Goal: Book appointment/travel/reservation

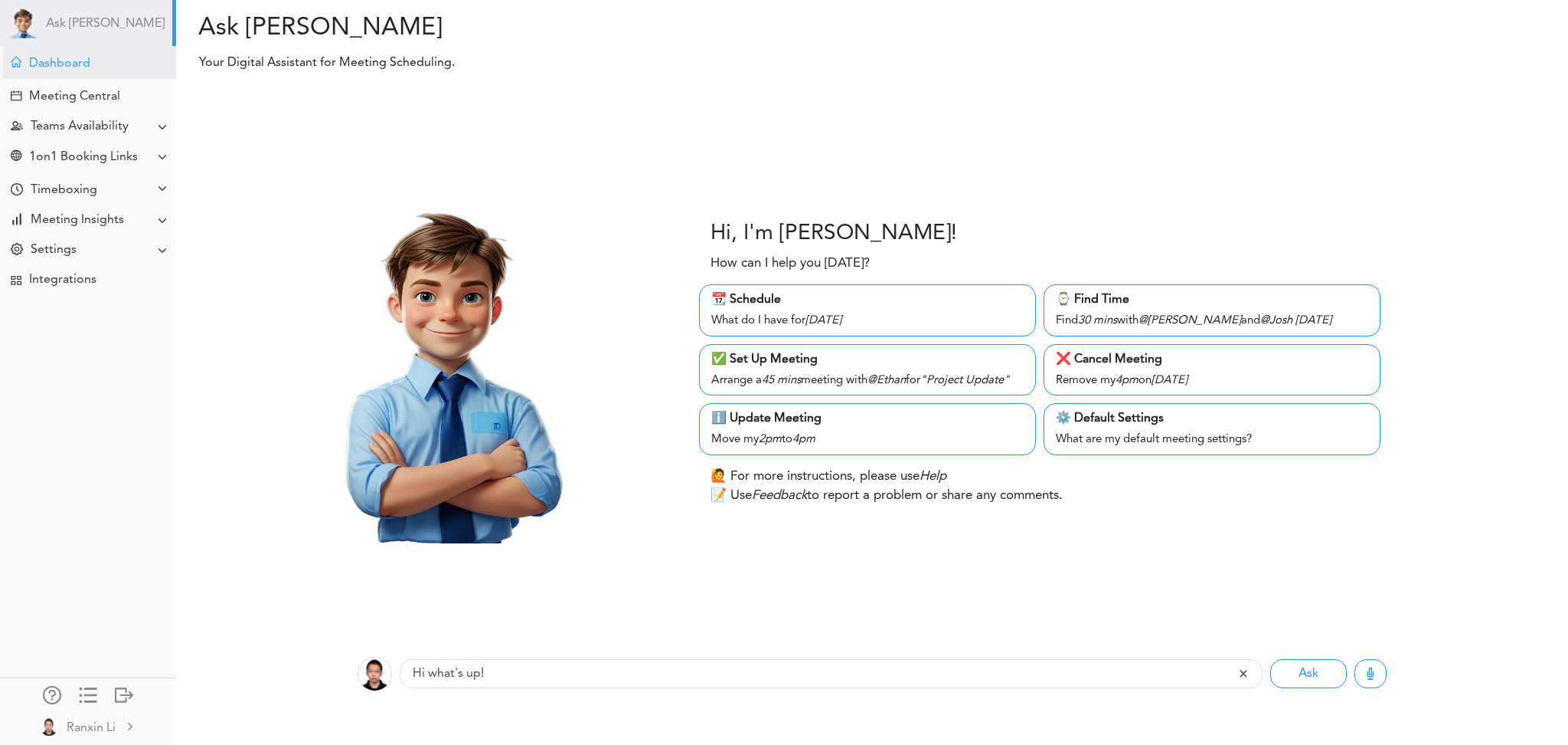
click at [95, 62] on div "Dashboard" at bounding box center [89, 62] width 173 height 33
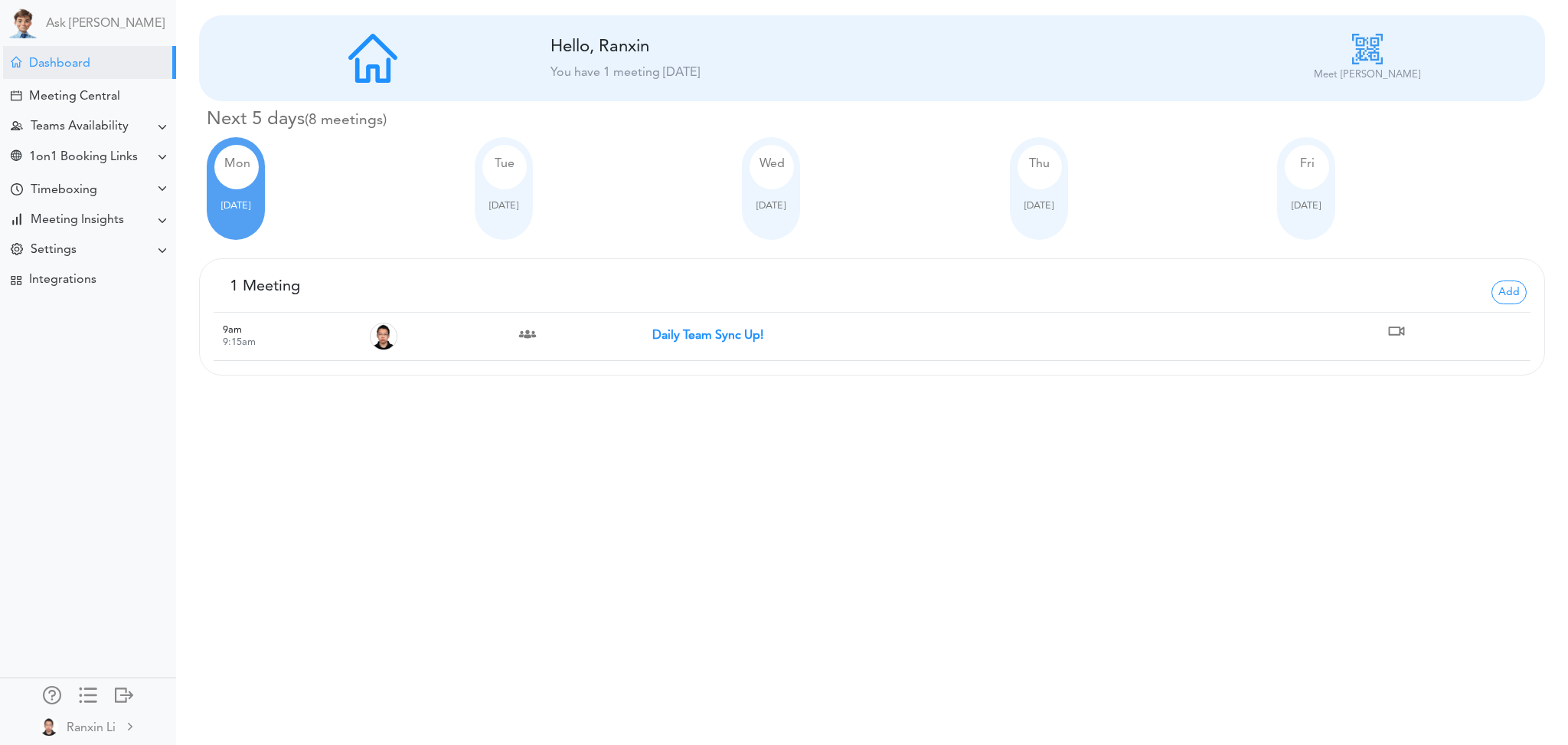
click at [496, 201] on span "Sep 23" at bounding box center [504, 205] width 29 height 10
click at [226, 205] on span "Sep 22" at bounding box center [235, 205] width 29 height 10
click at [94, 100] on div "Meeting Central" at bounding box center [74, 96] width 91 height 14
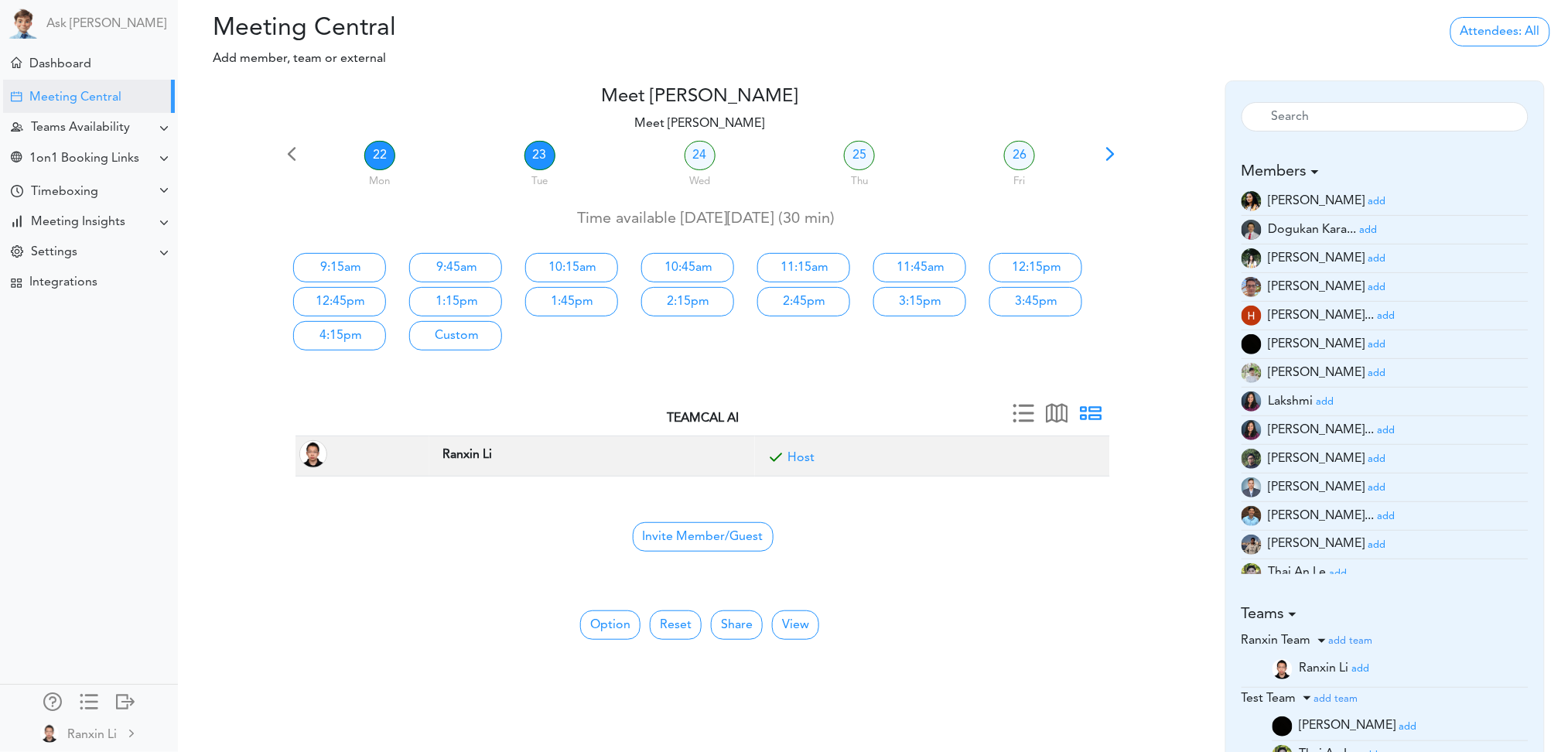
click at [547, 165] on link "23" at bounding box center [539, 155] width 31 height 30
click at [381, 153] on link "22" at bounding box center [380, 155] width 31 height 30
click at [730, 542] on span "Invite Member/Guest" at bounding box center [703, 537] width 140 height 30
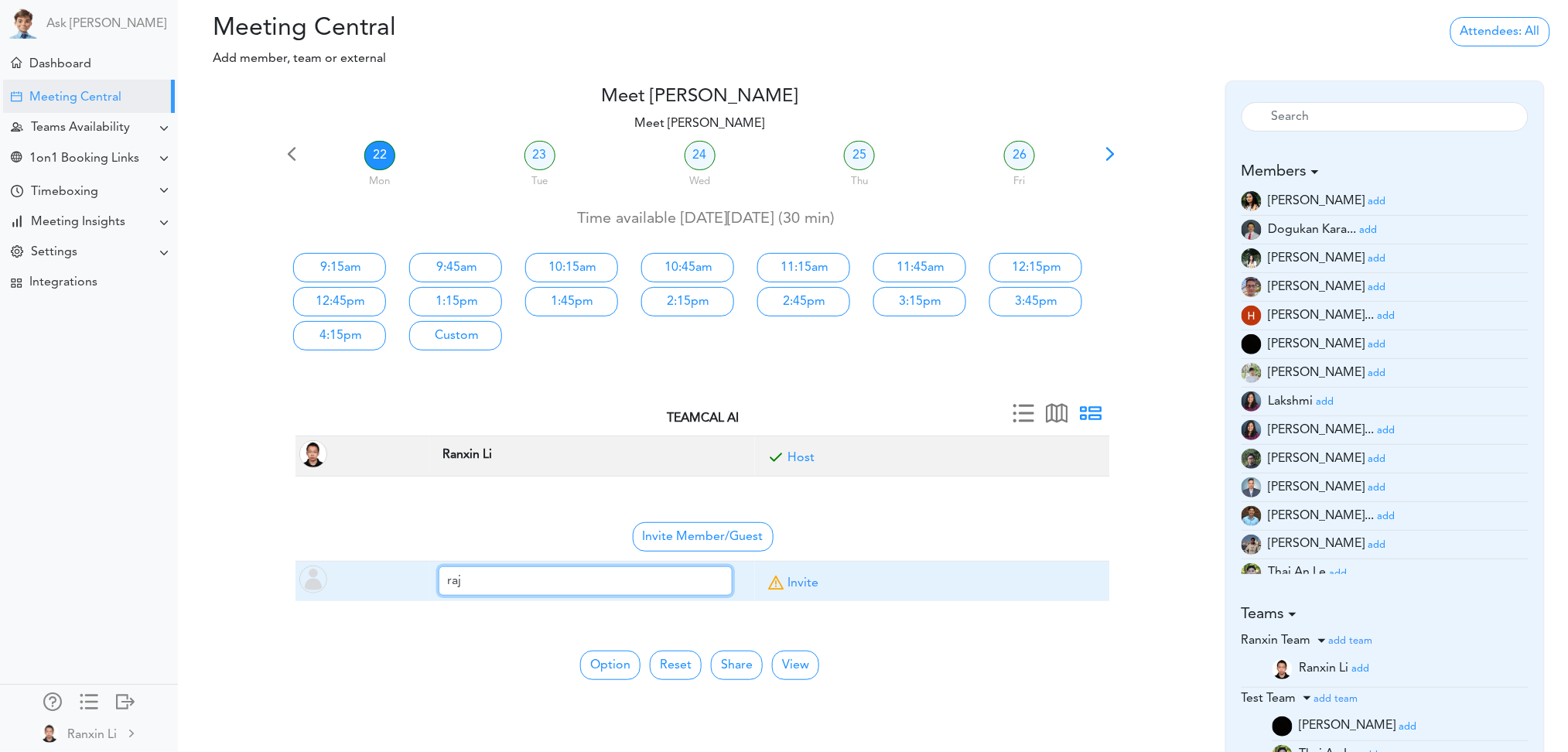
type input "raj@teamcalendar.ai"
click at [778, 576] on span at bounding box center [775, 585] width 23 height 23
click at [786, 574] on span at bounding box center [775, 585] width 23 height 23
click at [778, 585] on span at bounding box center [775, 585] width 23 height 23
click at [616, 585] on input "raj@teamcalendar.ai" at bounding box center [585, 581] width 294 height 30
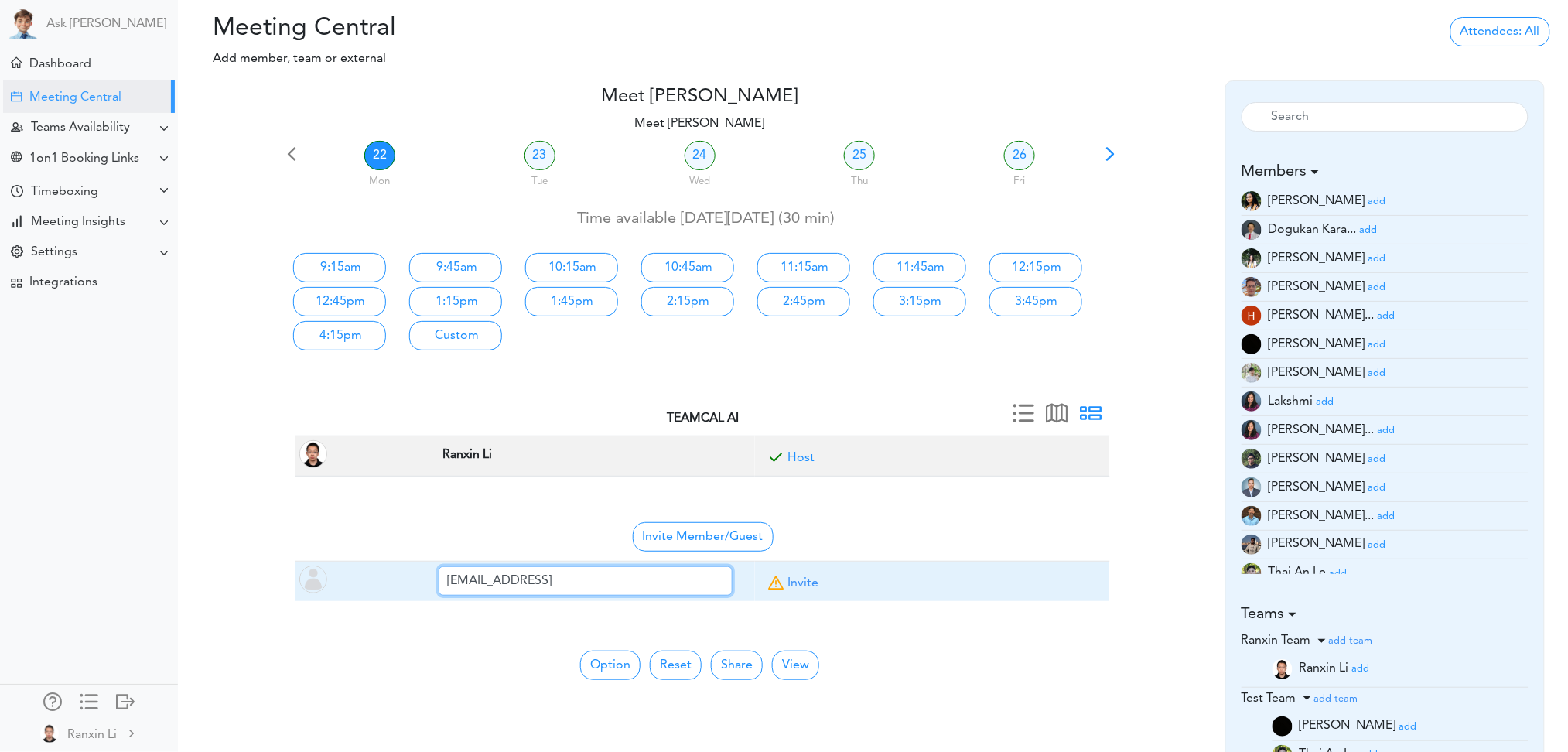
click at [645, 574] on input "raj@teamcalendar.ai" at bounding box center [585, 581] width 294 height 30
click at [794, 582] on link "Invite" at bounding box center [802, 583] width 31 height 13
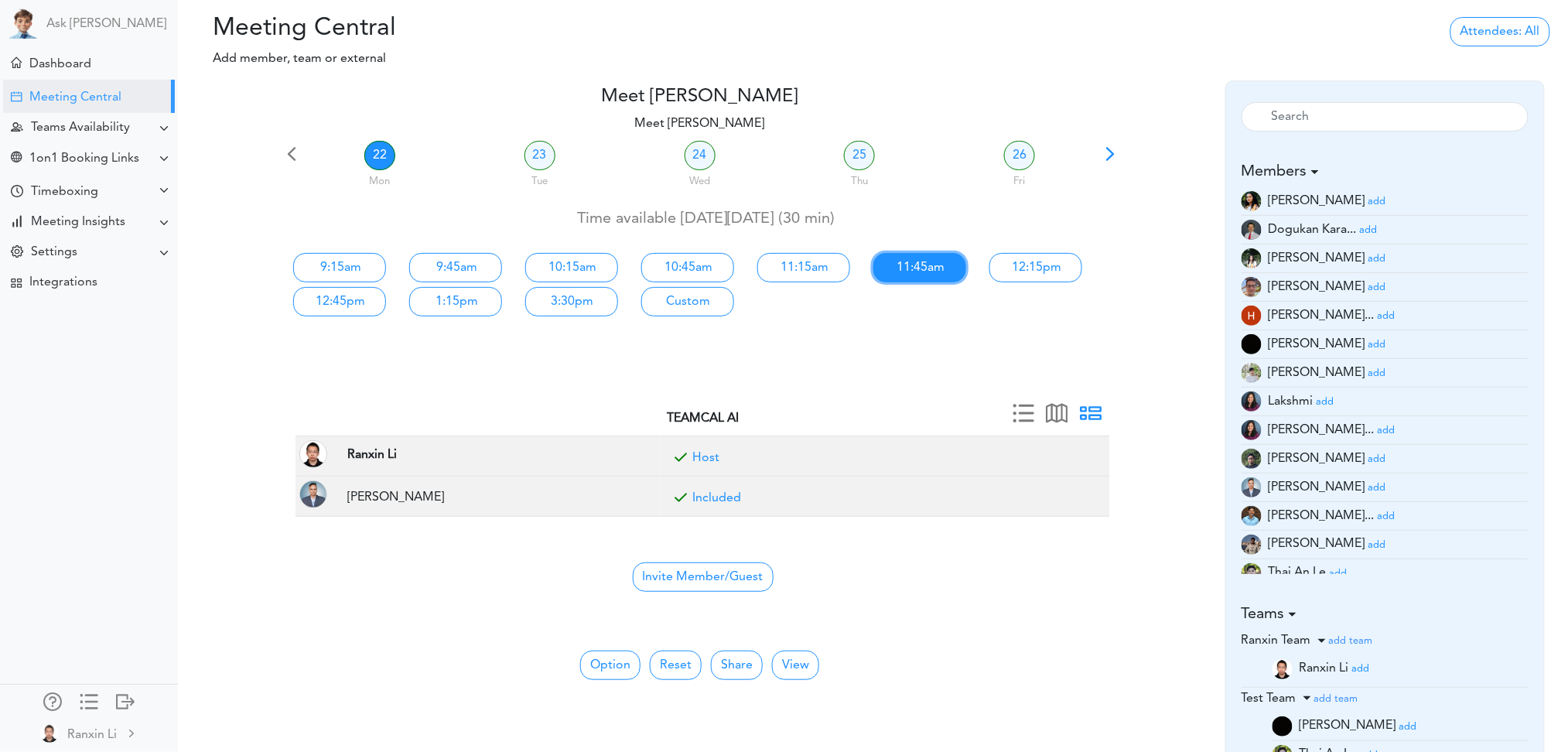
click at [924, 268] on link "11:45am" at bounding box center [920, 267] width 93 height 30
type input "Meet Ranxin Li"
type input "https://meet.google.com/inc-othz-pvd"
type input "2025-09-22T11:45"
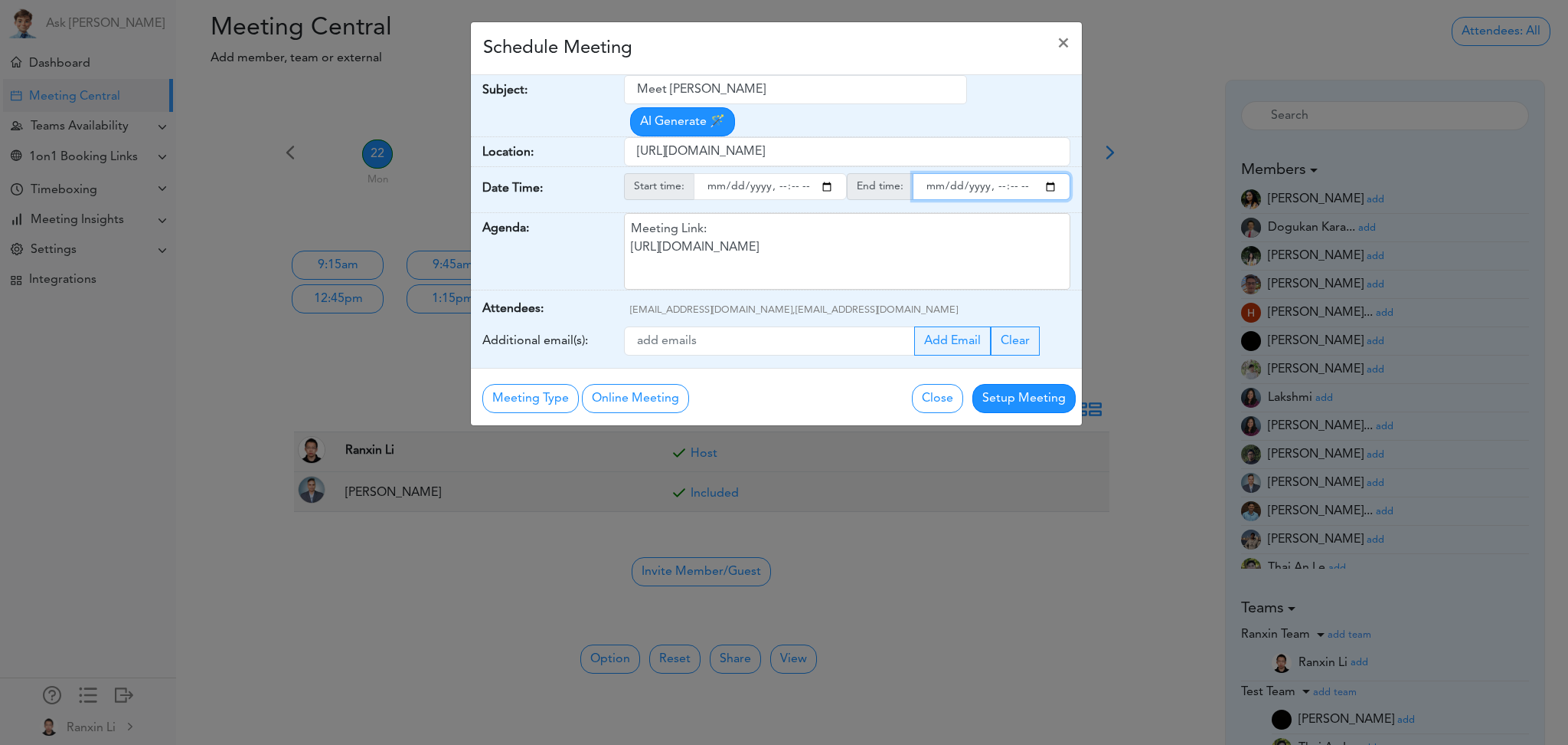
click at [1056, 186] on input "endtime" at bounding box center [992, 186] width 158 height 27
type input "2025-09-22T12:00"
click at [812, 337] on input "Additional email(s):" at bounding box center [769, 341] width 291 height 29
click at [958, 260] on div "Meeting Link: https://meet.google.com/inc-othz-pvd" at bounding box center [847, 251] width 447 height 77
click at [737, 97] on input "Meet Ranxin Li" at bounding box center [795, 89] width 343 height 29
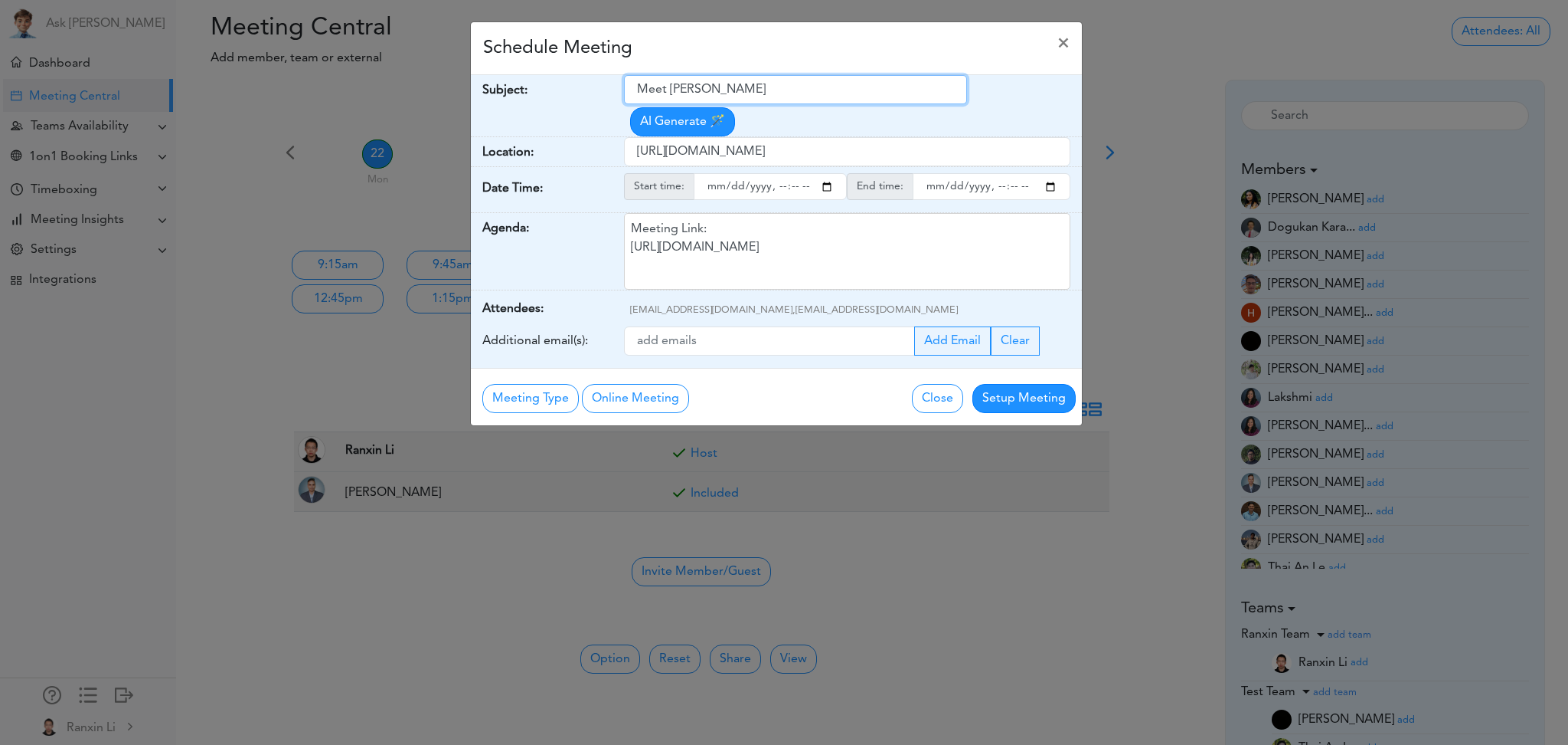
click at [737, 97] on input "Meet Ranxin Li" at bounding box center [795, 89] width 343 height 29
type input "M"
type input "90 days sync"
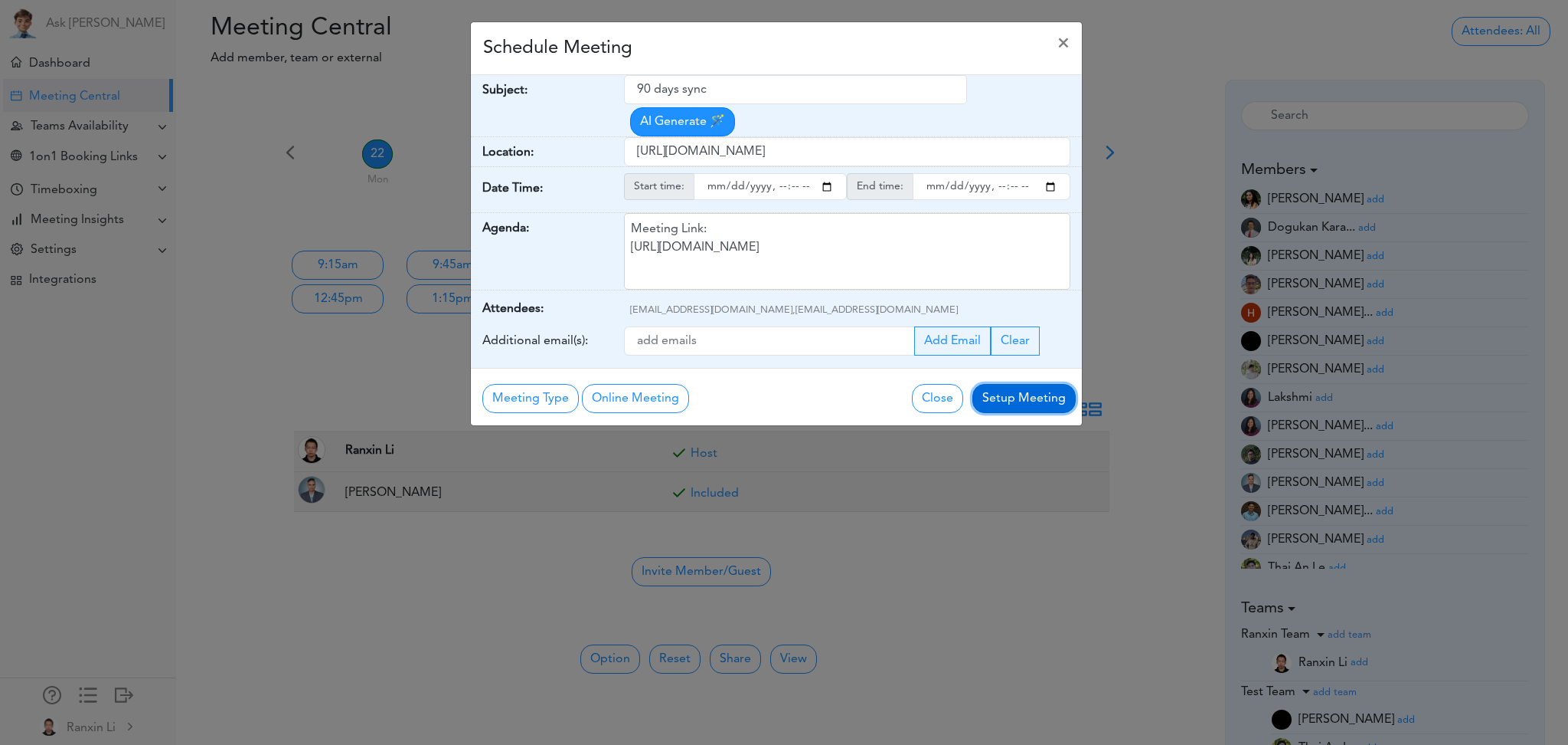
click at [1015, 395] on button "Setup Meeting" at bounding box center [1023, 398] width 103 height 29
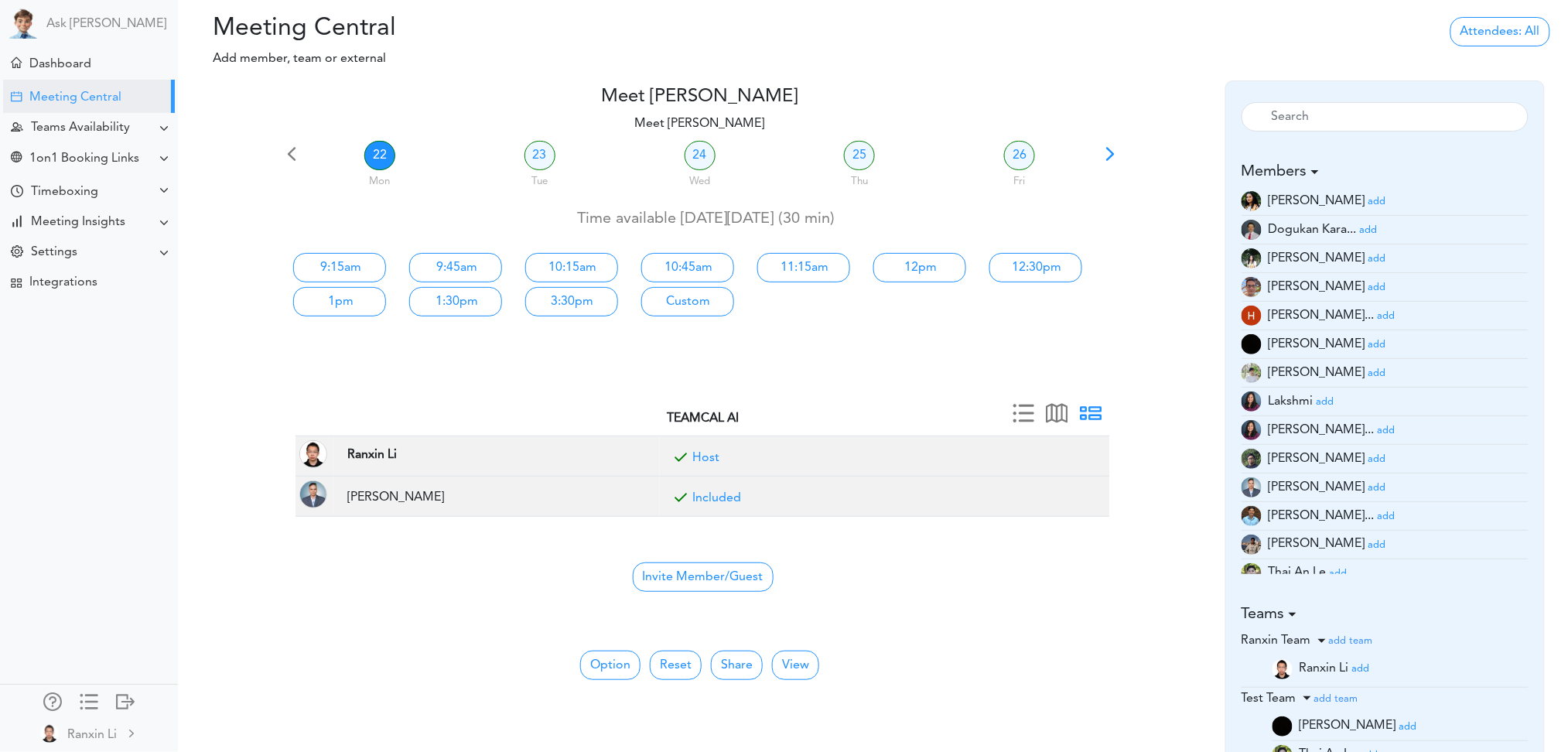
click at [220, 533] on div at bounding box center [242, 507] width 84 height 211
